Goal: Contribute content

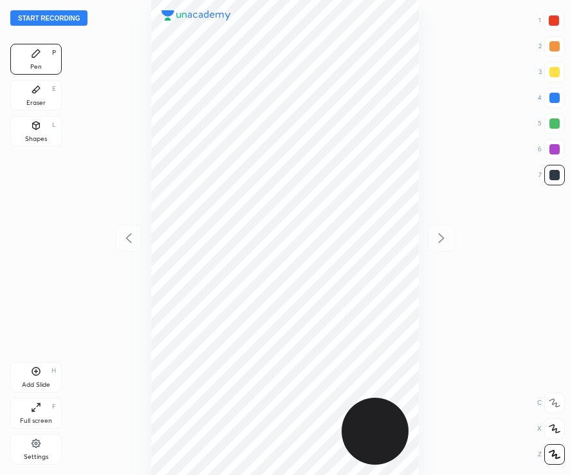
scroll to position [475, 364]
click at [63, 15] on button "Start recording" at bounding box center [48, 17] width 77 height 15
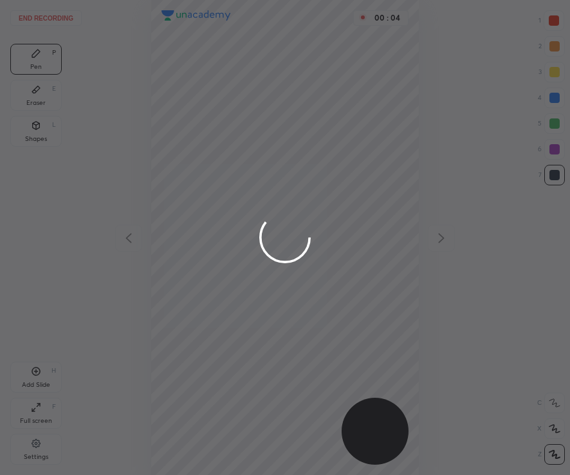
click at [559, 22] on div at bounding box center [285, 237] width 570 height 475
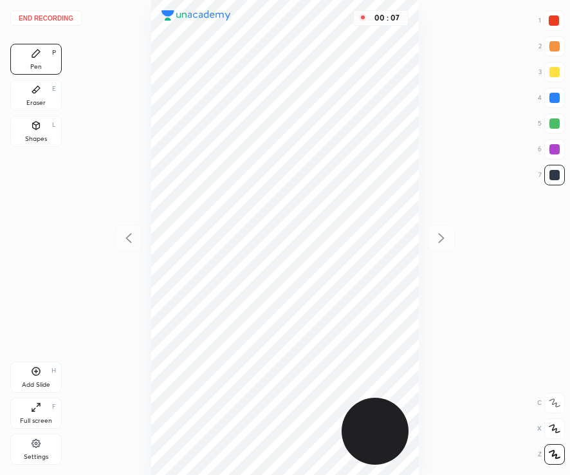
click at [560, 24] on div at bounding box center [554, 20] width 21 height 21
click at [557, 177] on div at bounding box center [555, 175] width 10 height 10
click at [46, 373] on div "Add Slide H" at bounding box center [35, 377] width 51 height 31
click at [555, 22] on div at bounding box center [554, 20] width 10 height 10
click at [37, 136] on div "Shapes" at bounding box center [36, 139] width 22 height 6
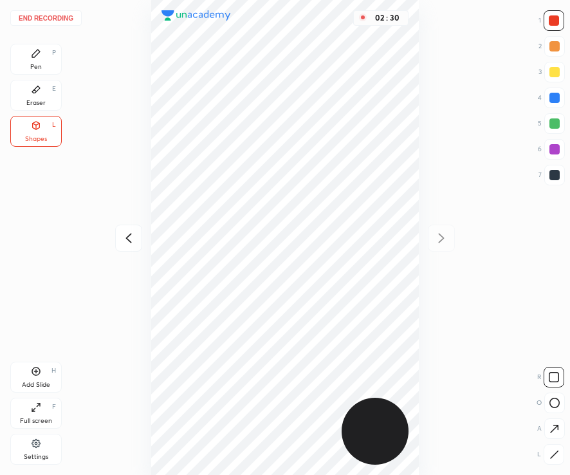
click at [38, 53] on icon at bounding box center [36, 54] width 8 height 8
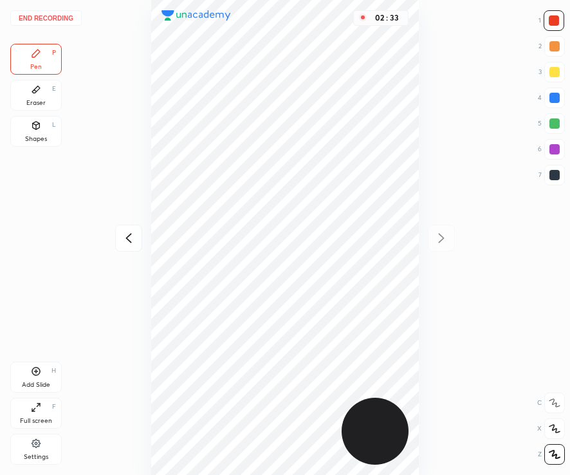
click at [60, 17] on button "End recording" at bounding box center [45, 17] width 71 height 15
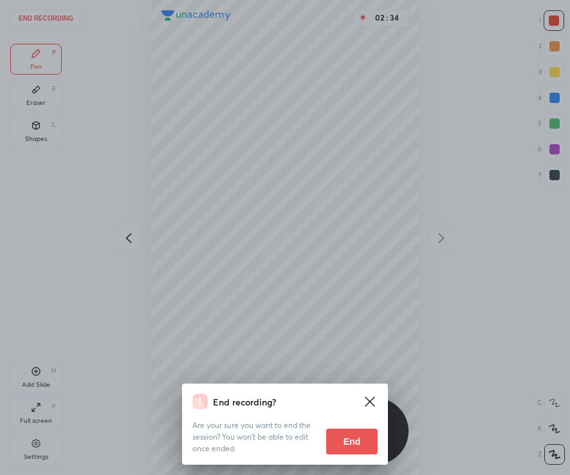
click at [366, 445] on button "End" at bounding box center [351, 442] width 51 height 26
